Goal: Transaction & Acquisition: Book appointment/travel/reservation

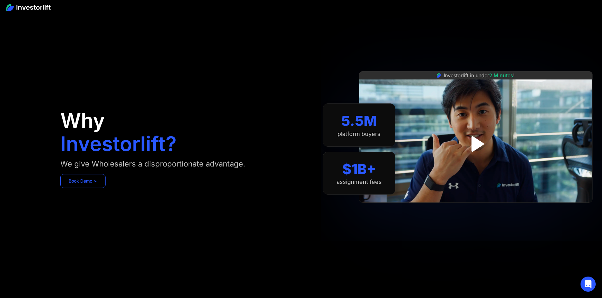
click at [105, 188] on link "Book Demo ➢" at bounding box center [82, 181] width 45 height 14
